Goal: Transaction & Acquisition: Purchase product/service

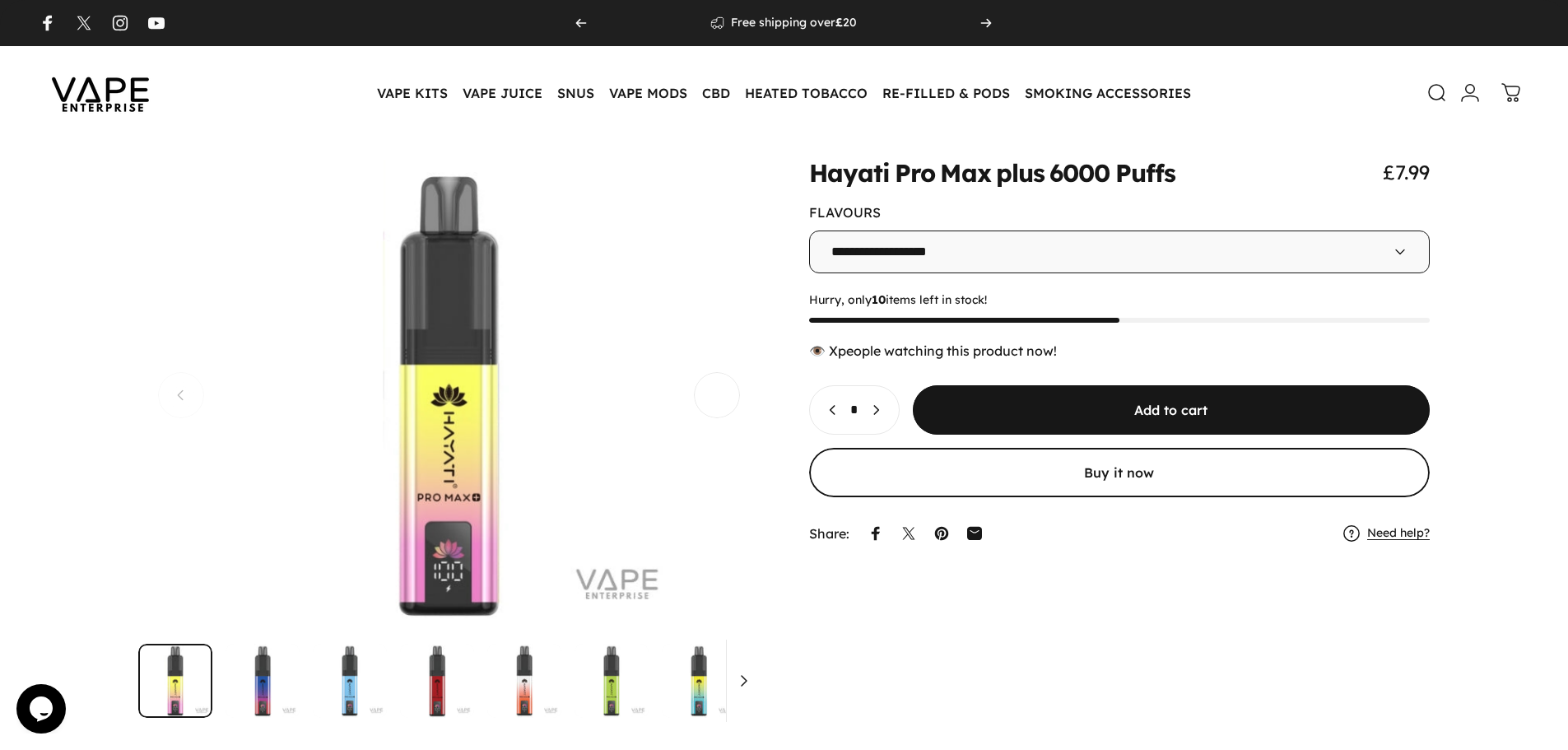
click at [729, 372] on span "Next" at bounding box center [717, 325] width 70 height 92
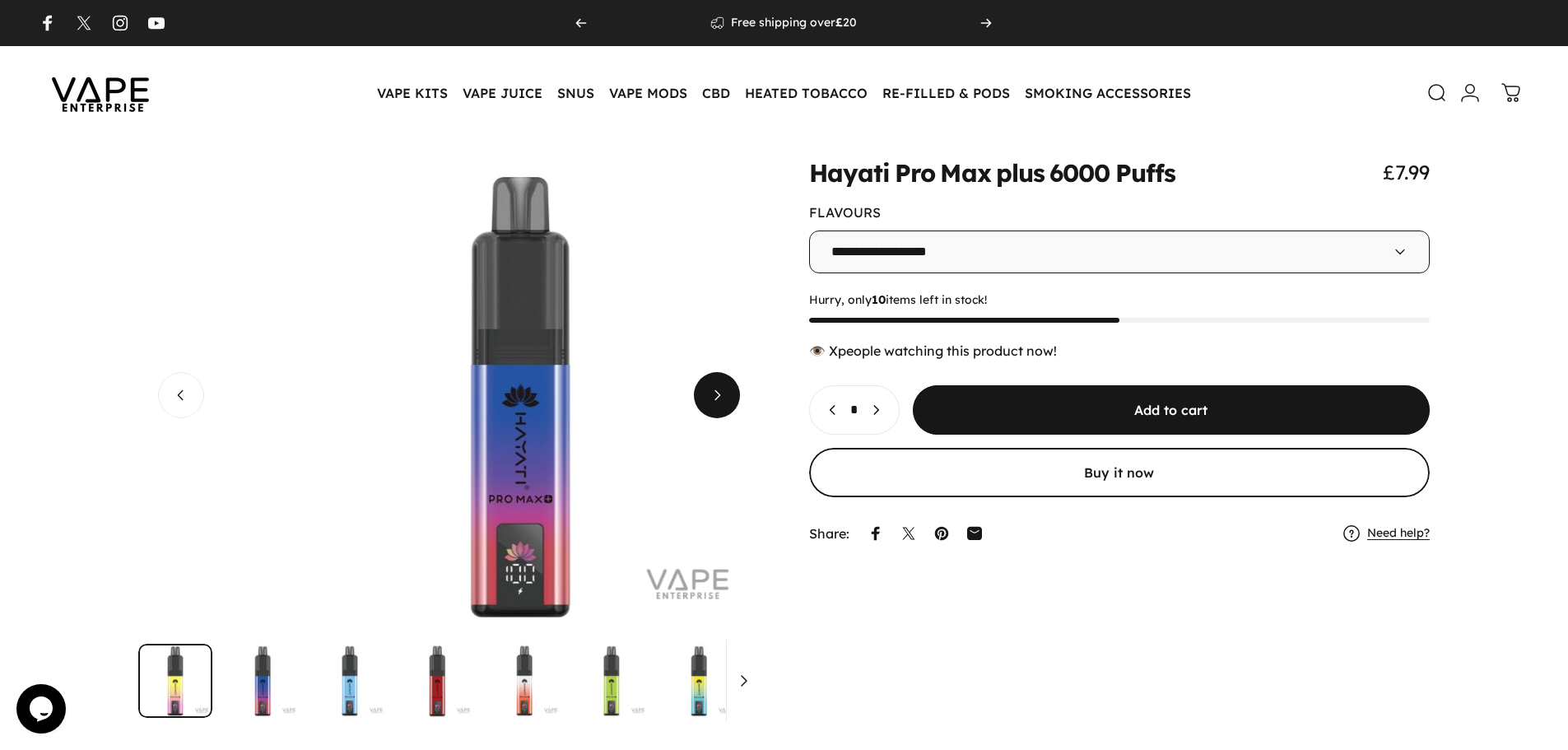
scroll to position [0, 621]
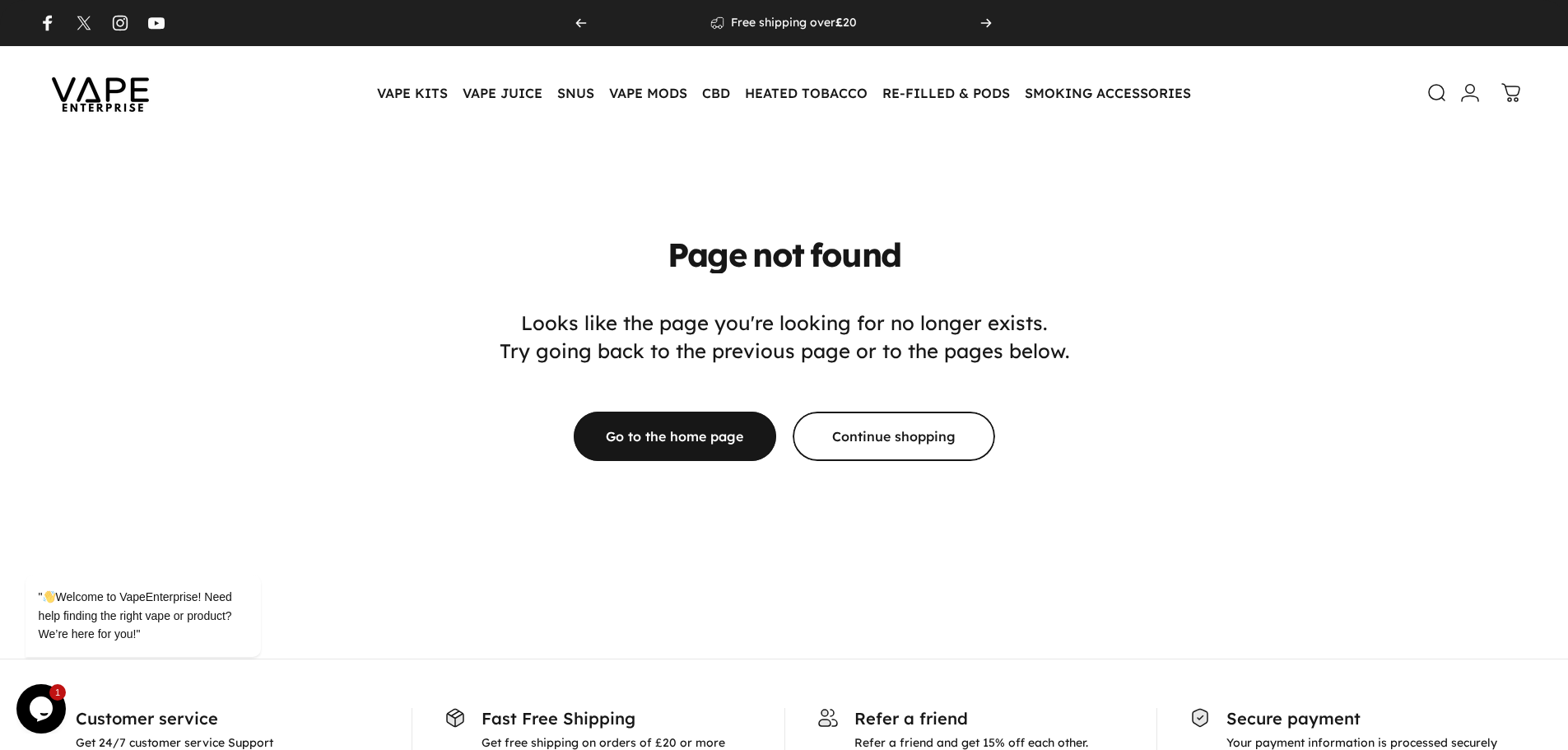
click at [75, 83] on img at bounding box center [100, 92] width 148 height 77
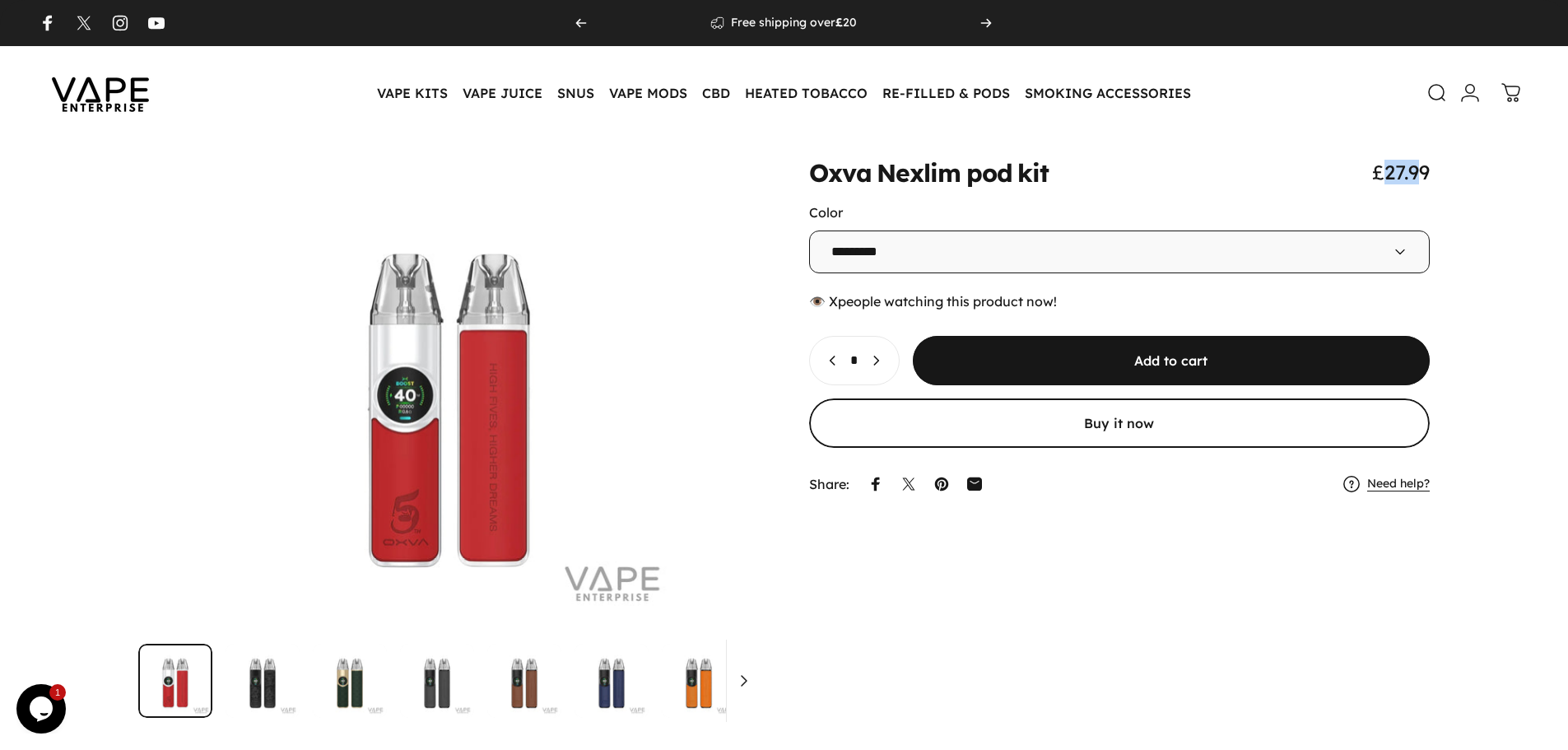
drag, startPoint x: 1386, startPoint y: 172, endPoint x: 1423, endPoint y: 172, distance: 37.0
click at [1423, 172] on span "£27.99" at bounding box center [1401, 172] width 57 height 25
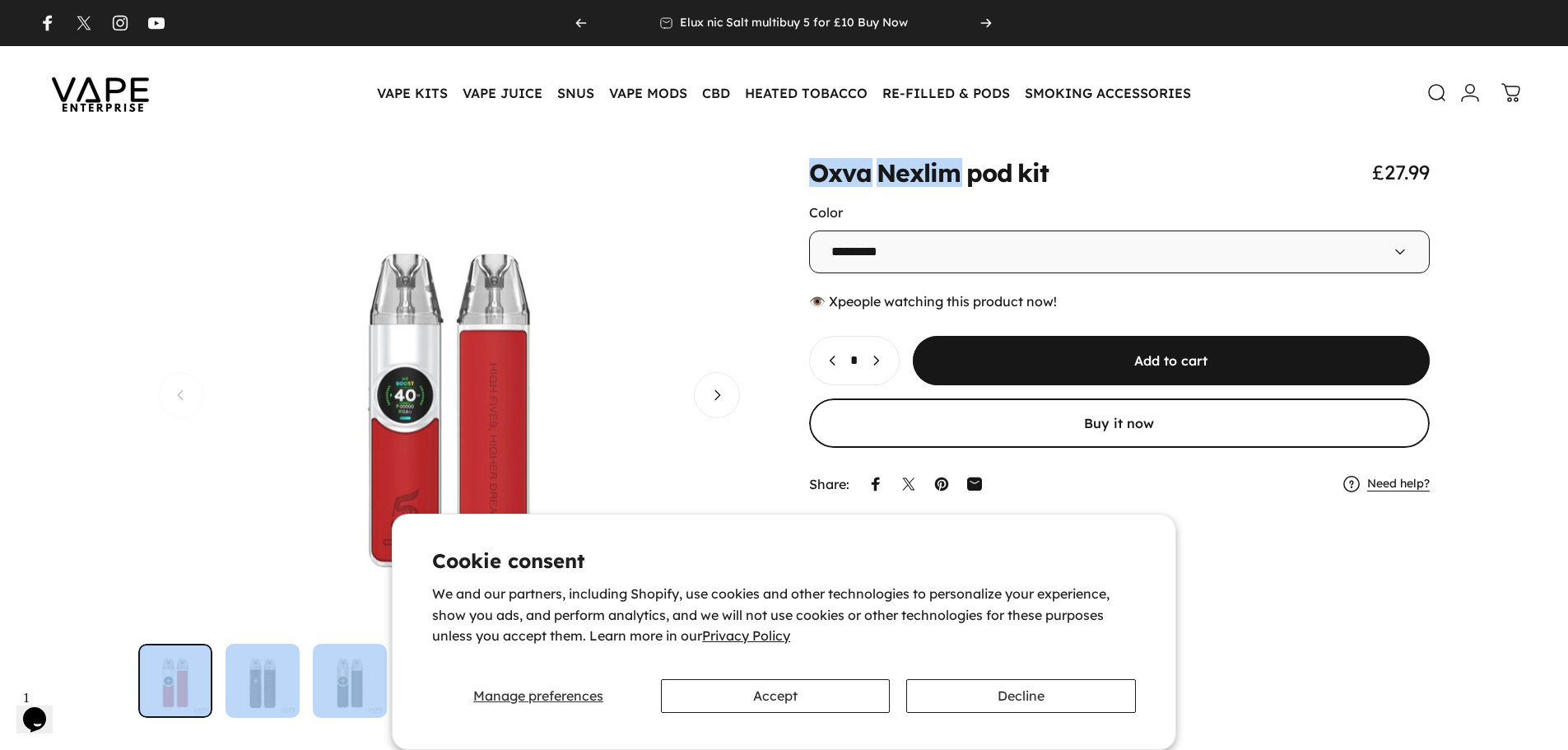
drag, startPoint x: 967, startPoint y: 167, endPoint x: 745, endPoint y: 179, distance: 222.3
click at [745, 179] on div "**********" at bounding box center [784, 439] width 1490 height 558
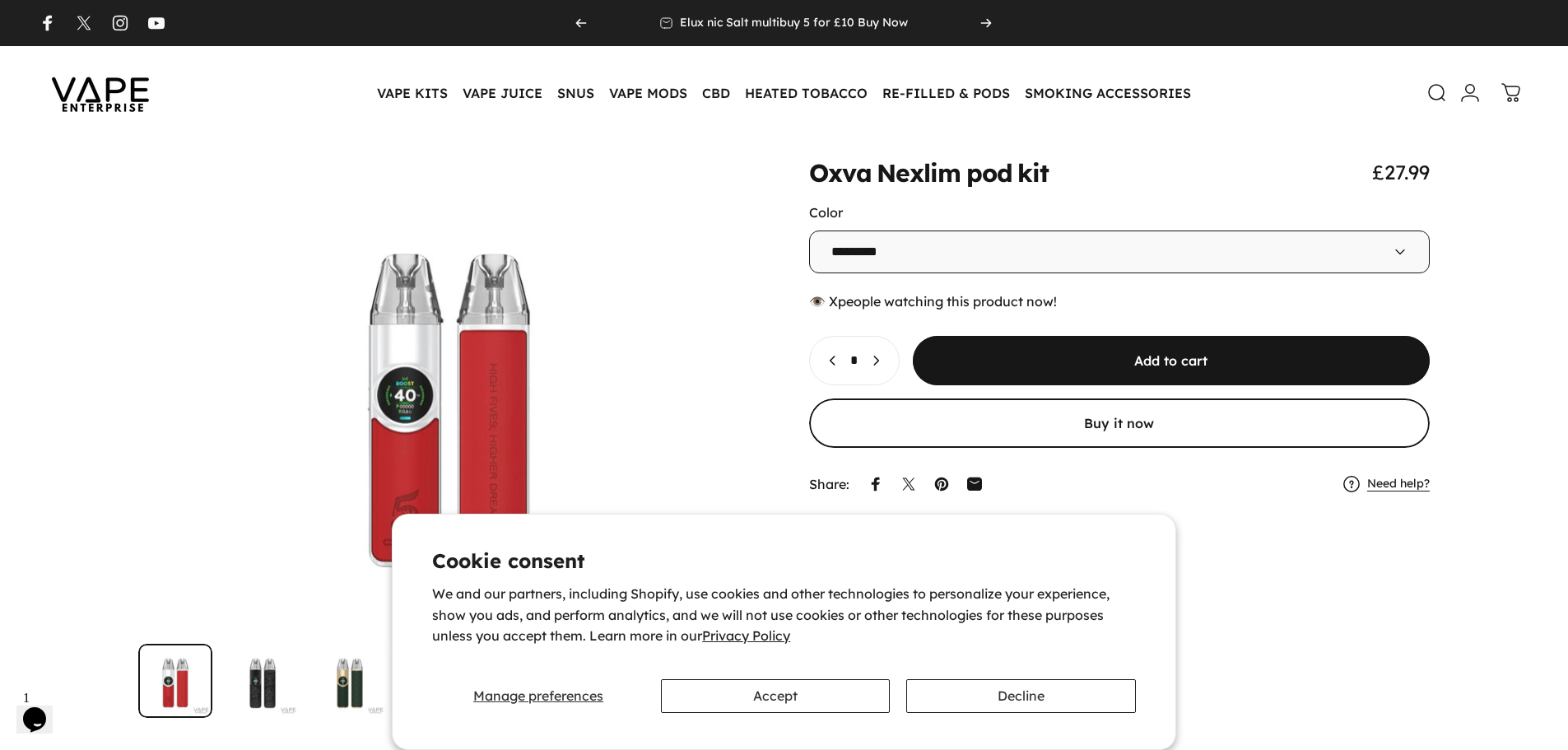
click at [874, 197] on animate-element "**********" at bounding box center [1120, 331] width 621 height 341
drag, startPoint x: 811, startPoint y: 172, endPoint x: 962, endPoint y: 171, distance: 151.0
click at [962, 171] on split-words "Oxva Nexlim pod kit" at bounding box center [929, 172] width 240 height 24
copy split-words "Oxva Nexlim"
